Goal: Task Accomplishment & Management: Use online tool/utility

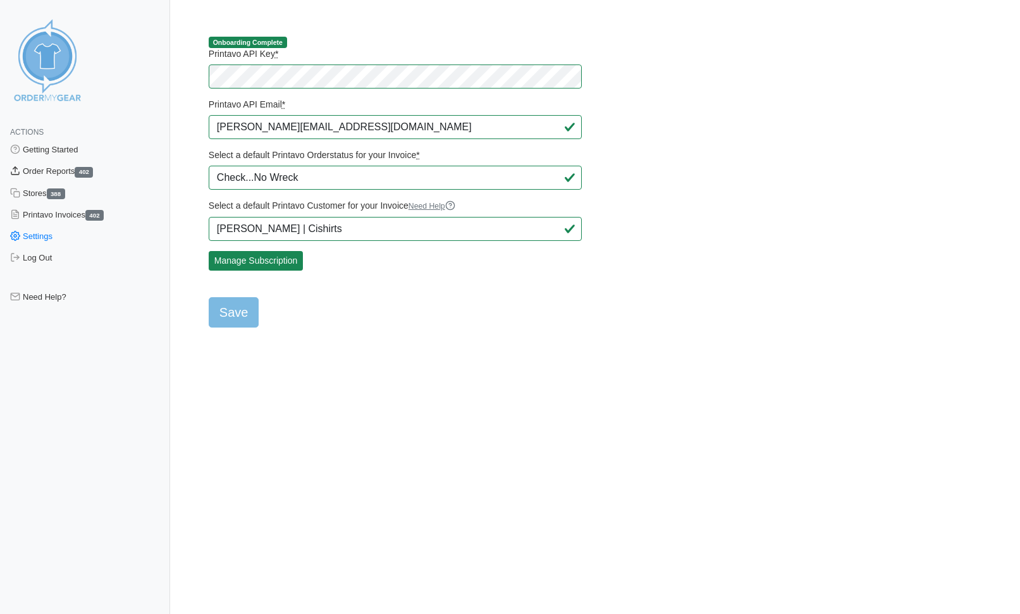
click at [49, 170] on link "Order Reports 402" at bounding box center [85, 171] width 170 height 21
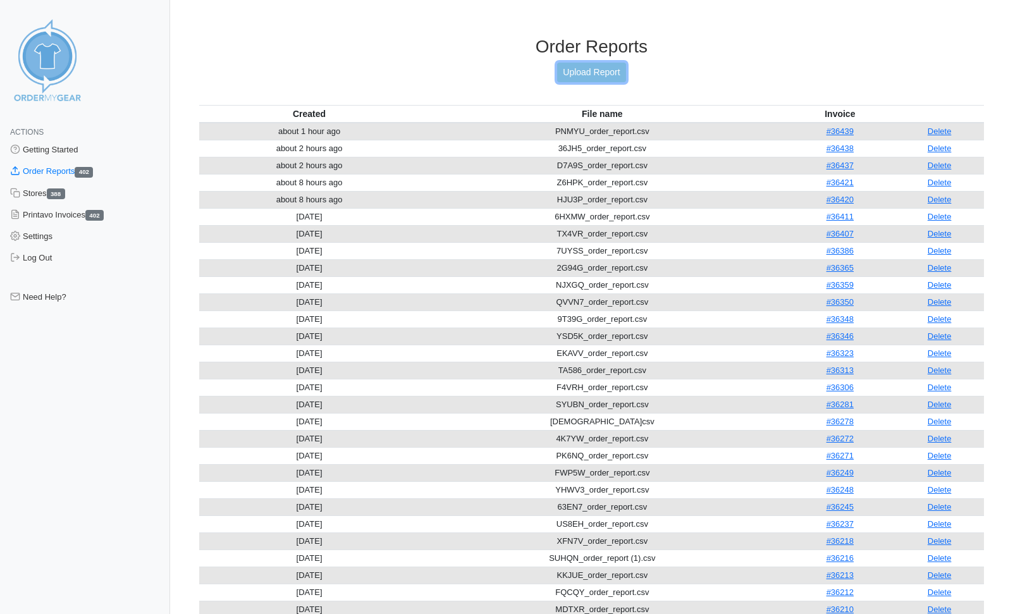
click at [620, 69] on link "Upload Report" at bounding box center [591, 73] width 68 height 20
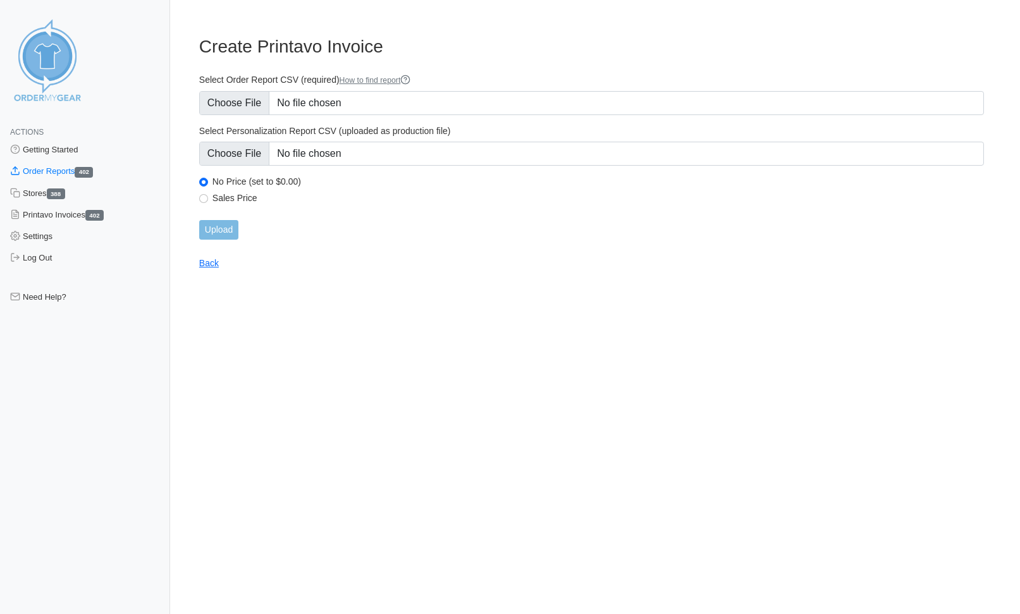
type input "C:\fakepath\736V2_order_report.csv"
click at [223, 228] on input "Upload" at bounding box center [218, 230] width 39 height 20
